Goal: Information Seeking & Learning: Learn about a topic

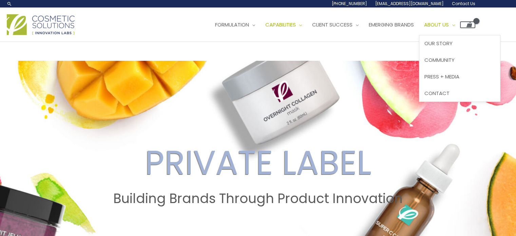
click at [449, 27] on span "About Us" at bounding box center [436, 24] width 25 height 7
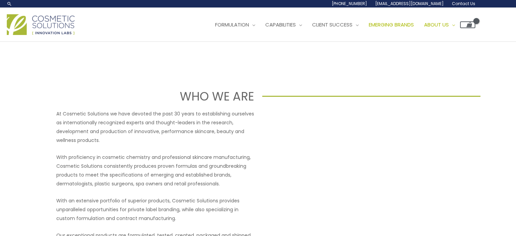
click at [397, 29] on link "Emerging Brands" at bounding box center [391, 25] width 55 height 20
